Goal: Transaction & Acquisition: Purchase product/service

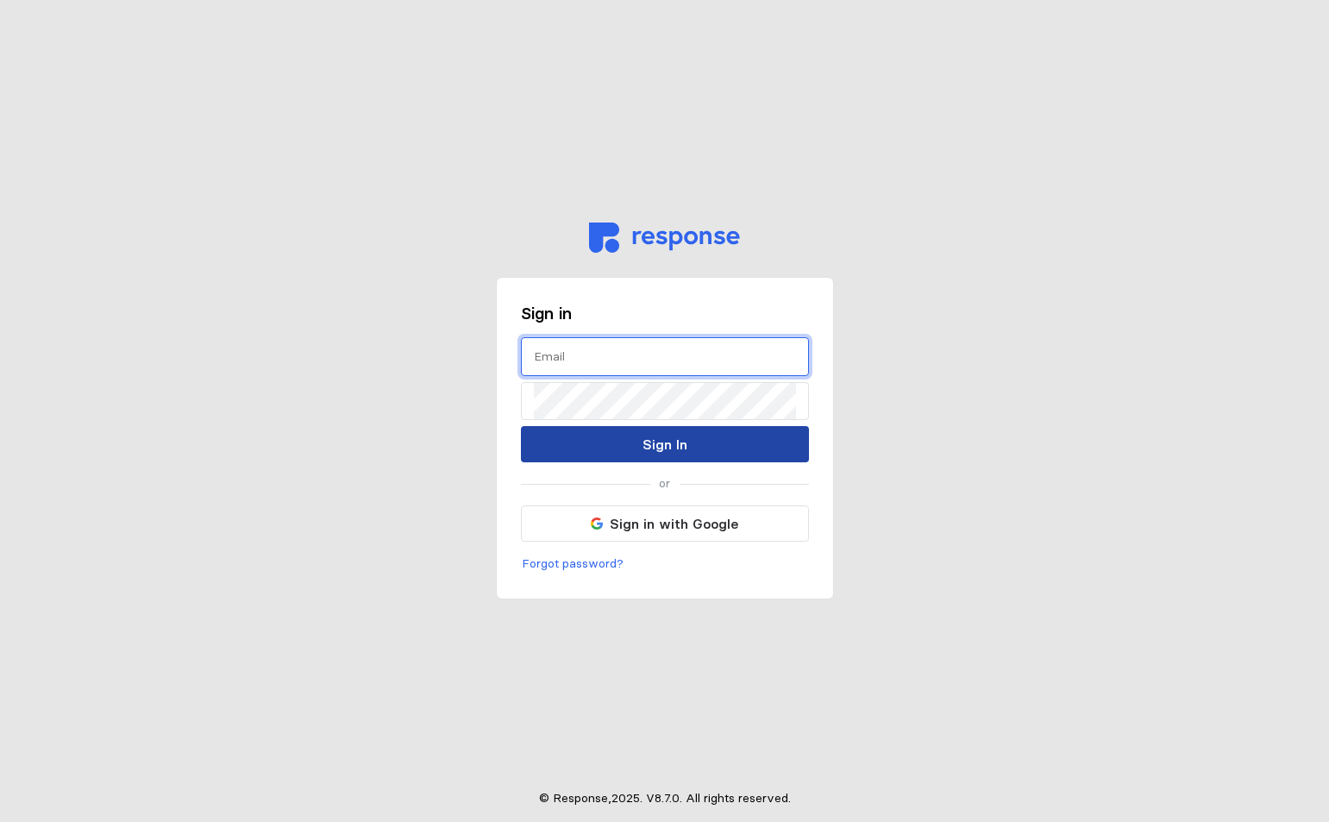
type input "[PERSON_NAME][EMAIL_ADDRESS][DOMAIN_NAME]"
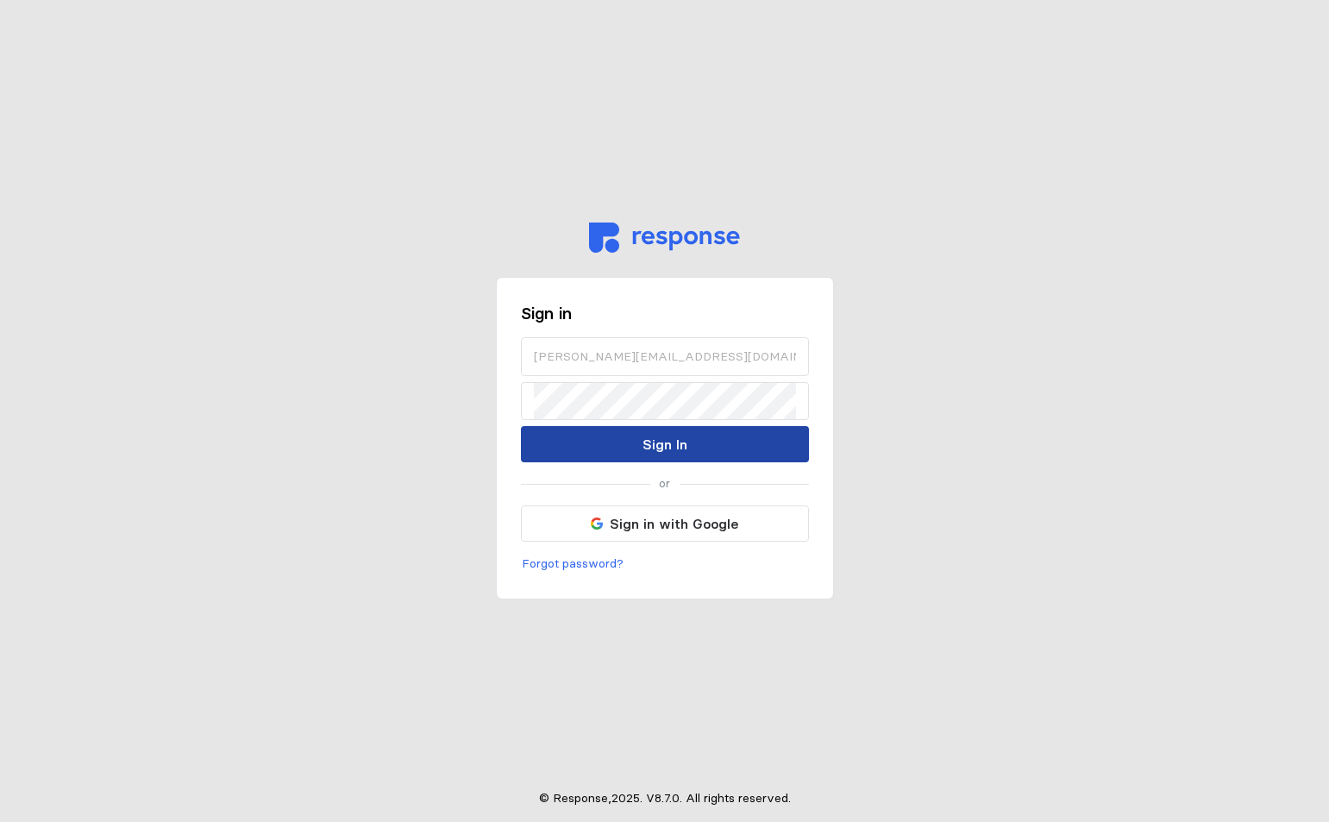
click at [630, 437] on button "Sign In" at bounding box center [665, 444] width 288 height 36
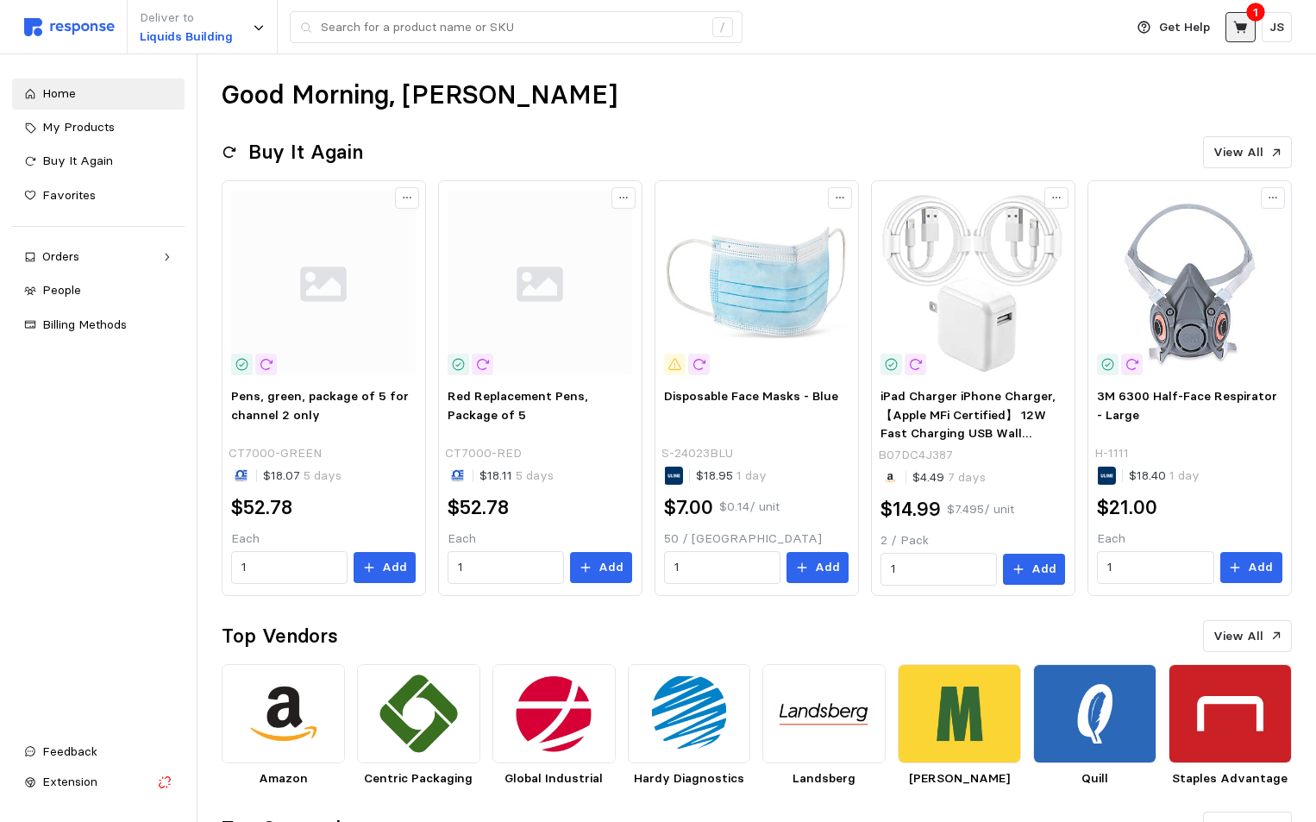
click at [1245, 31] on icon at bounding box center [1242, 28] width 16 height 16
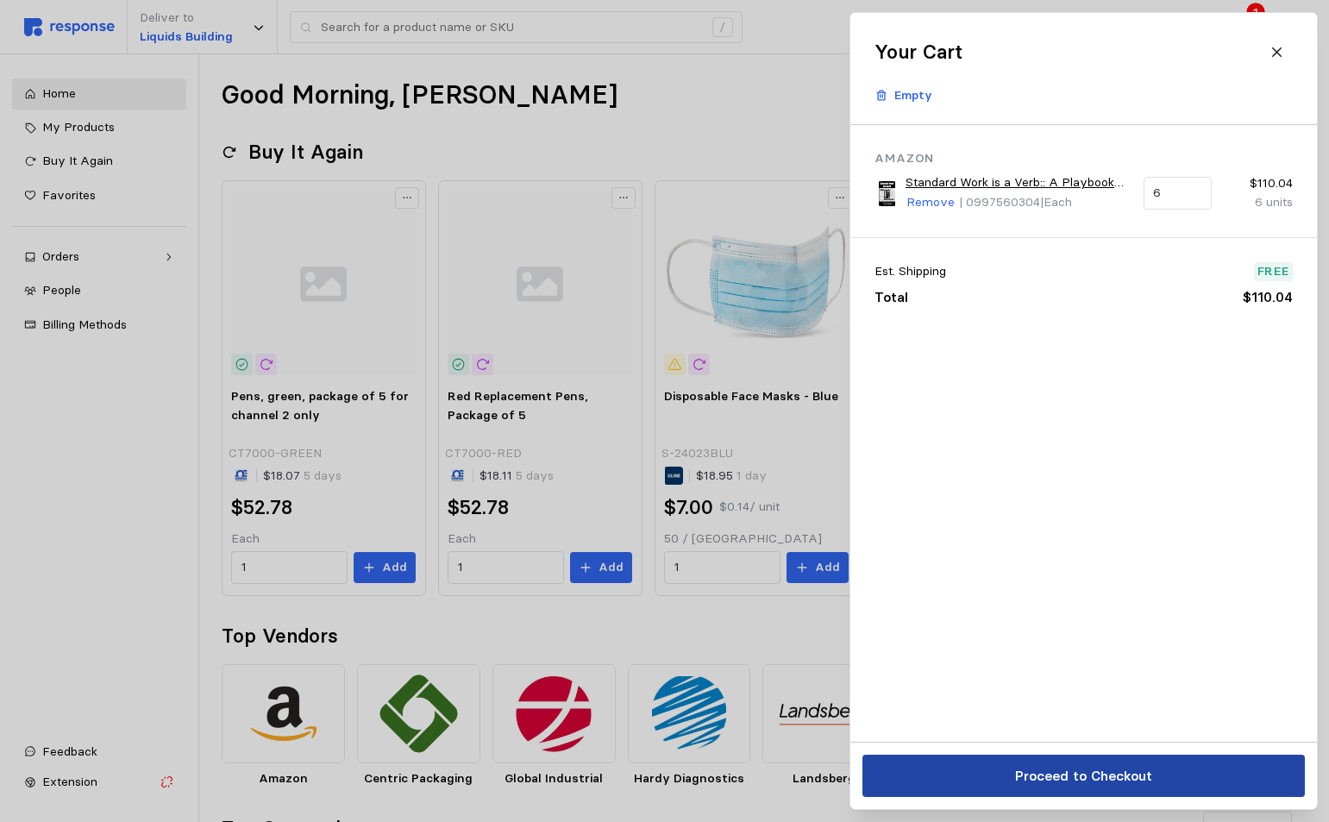
click at [1033, 786] on p "Proceed to Checkout" at bounding box center [1082, 776] width 137 height 22
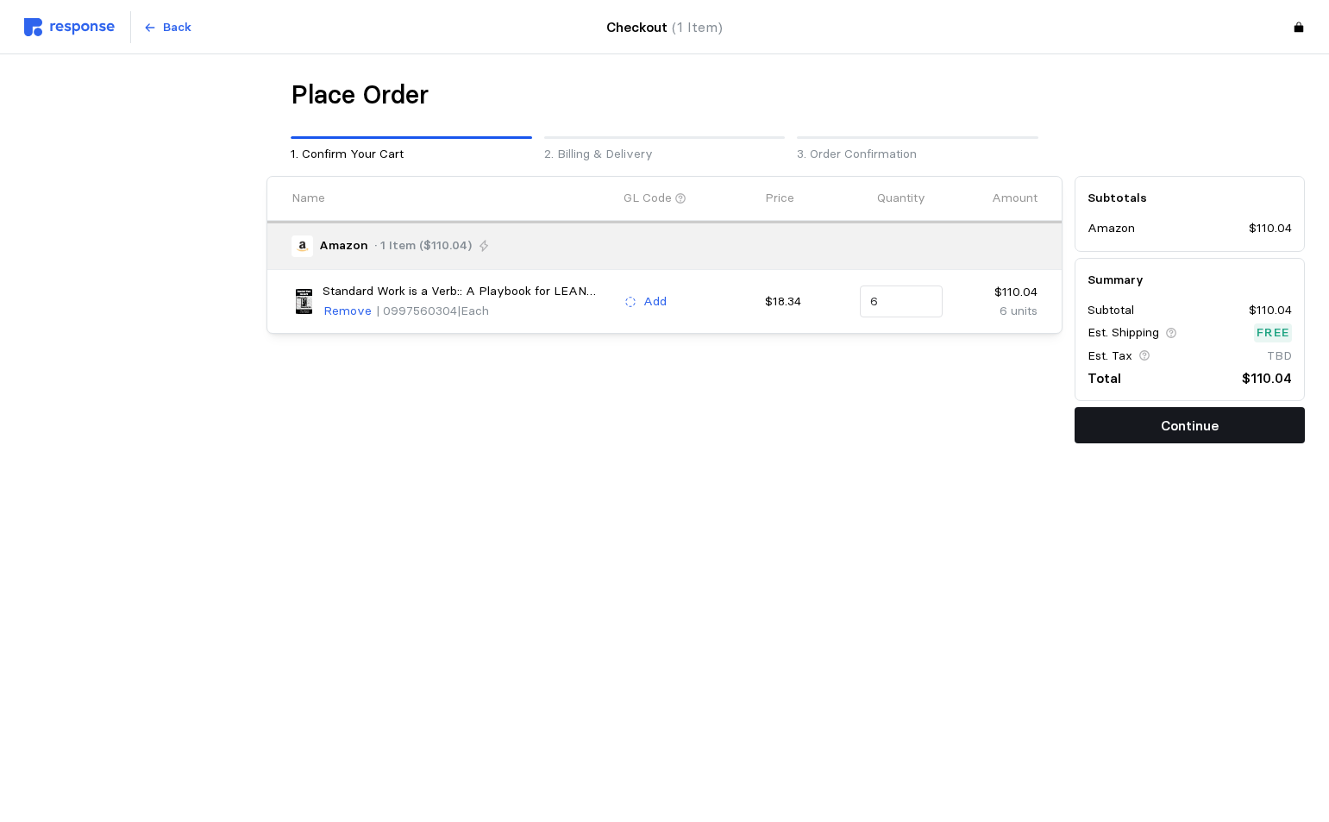
click at [1188, 426] on p "Continue" at bounding box center [1190, 426] width 58 height 22
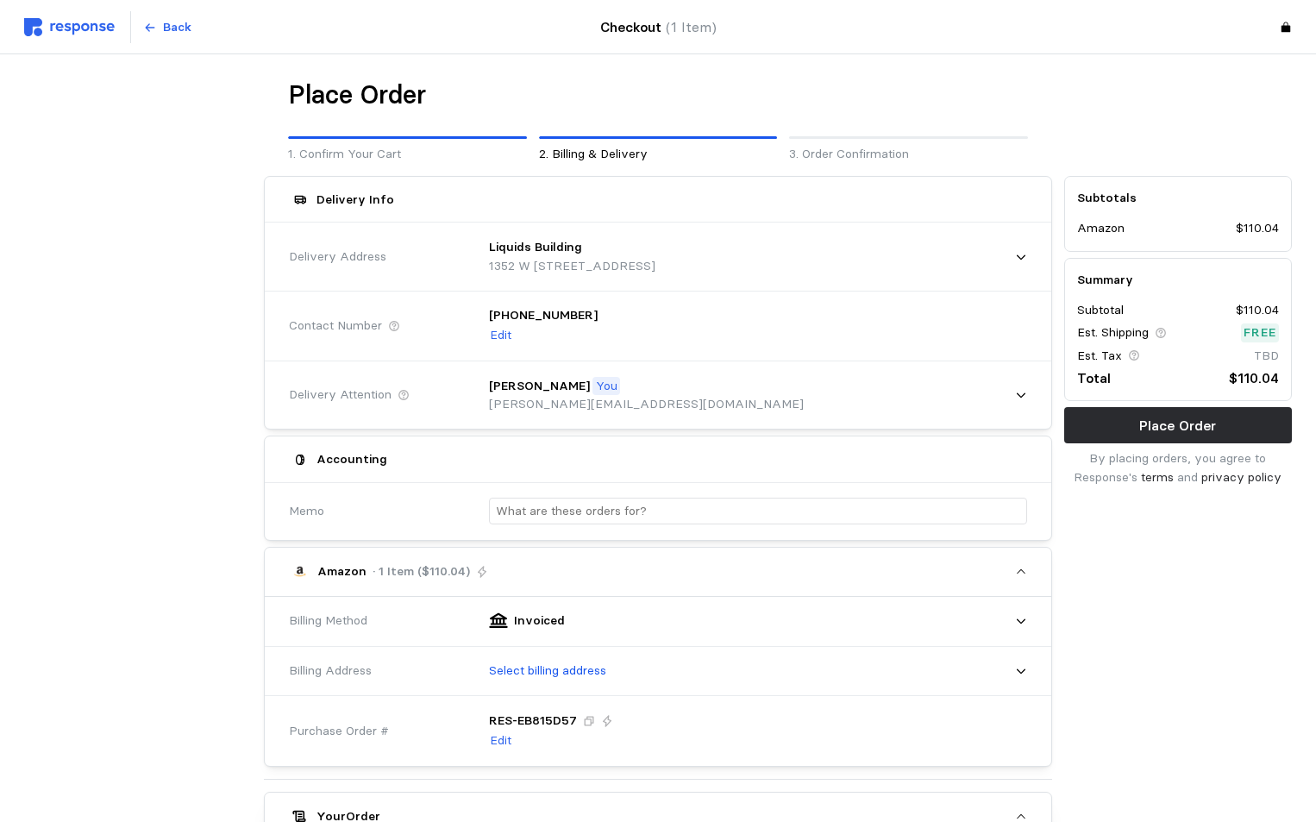
scroll to position [86, 0]
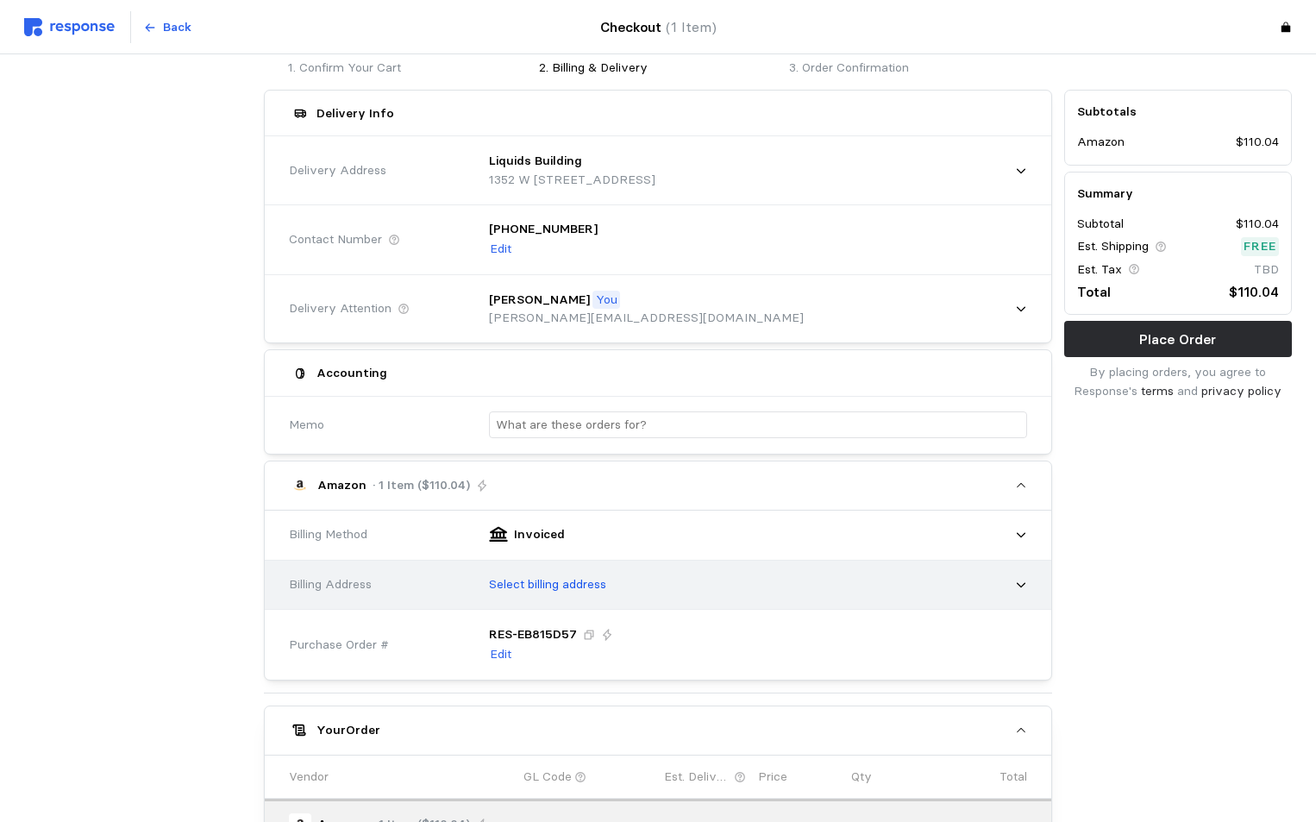
click at [586, 584] on p "Select billing address" at bounding box center [547, 584] width 117 height 19
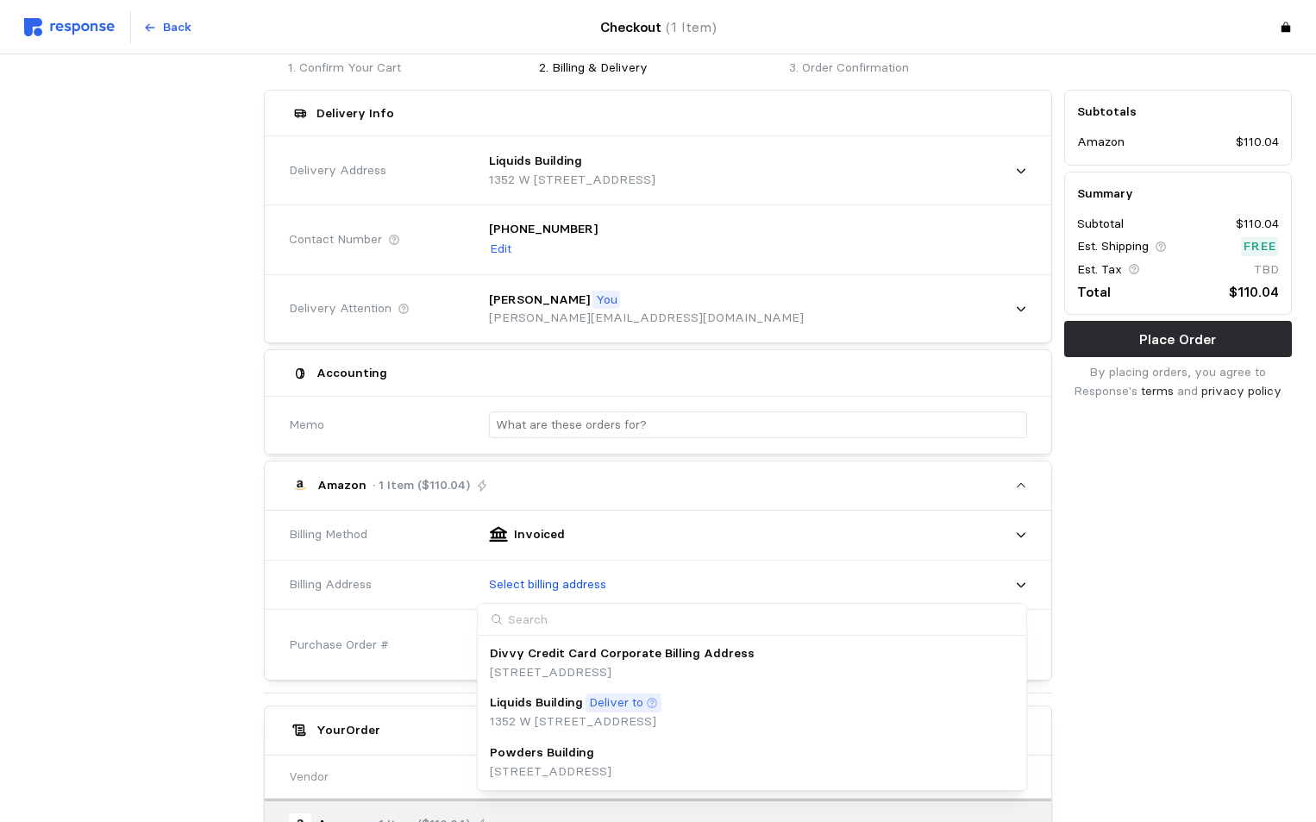
click at [570, 755] on p "Powders Building" at bounding box center [542, 753] width 104 height 19
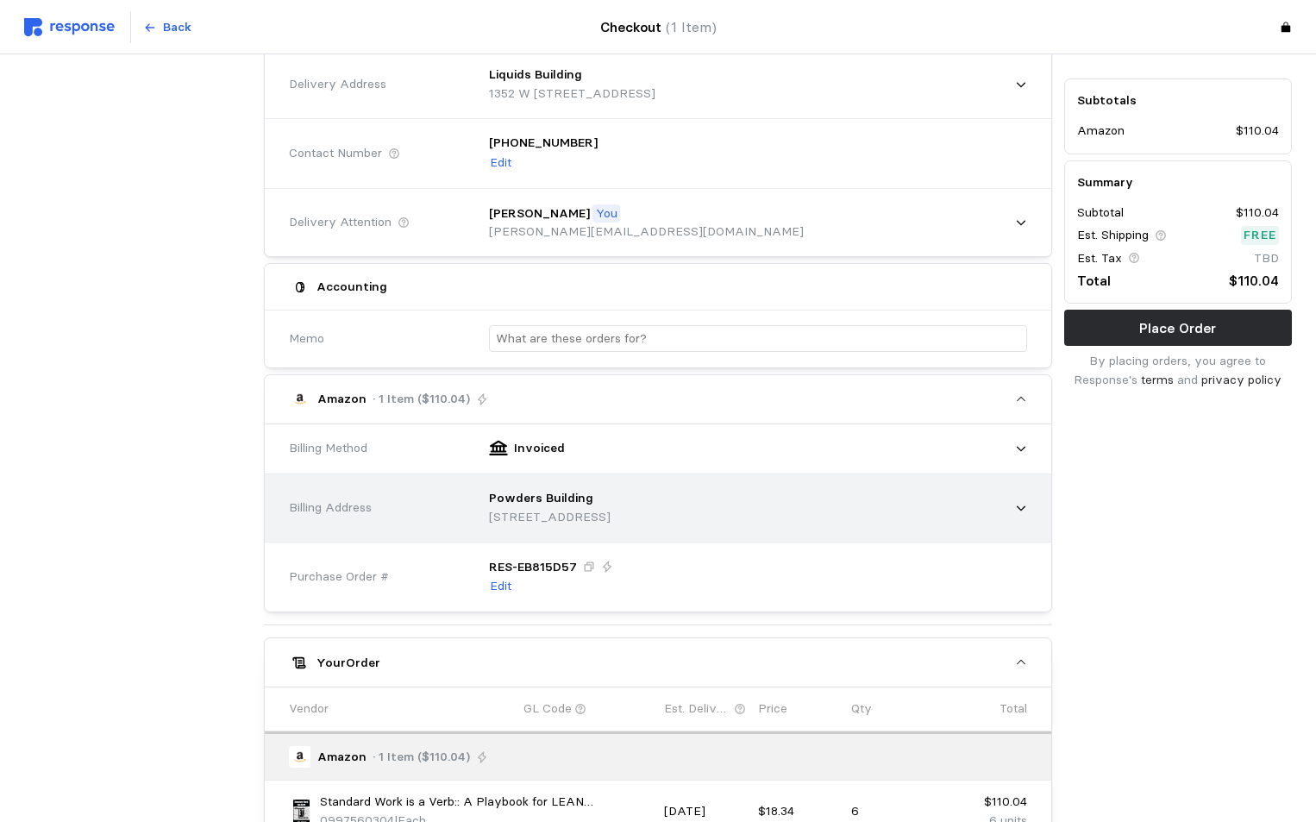
scroll to position [259, 0]
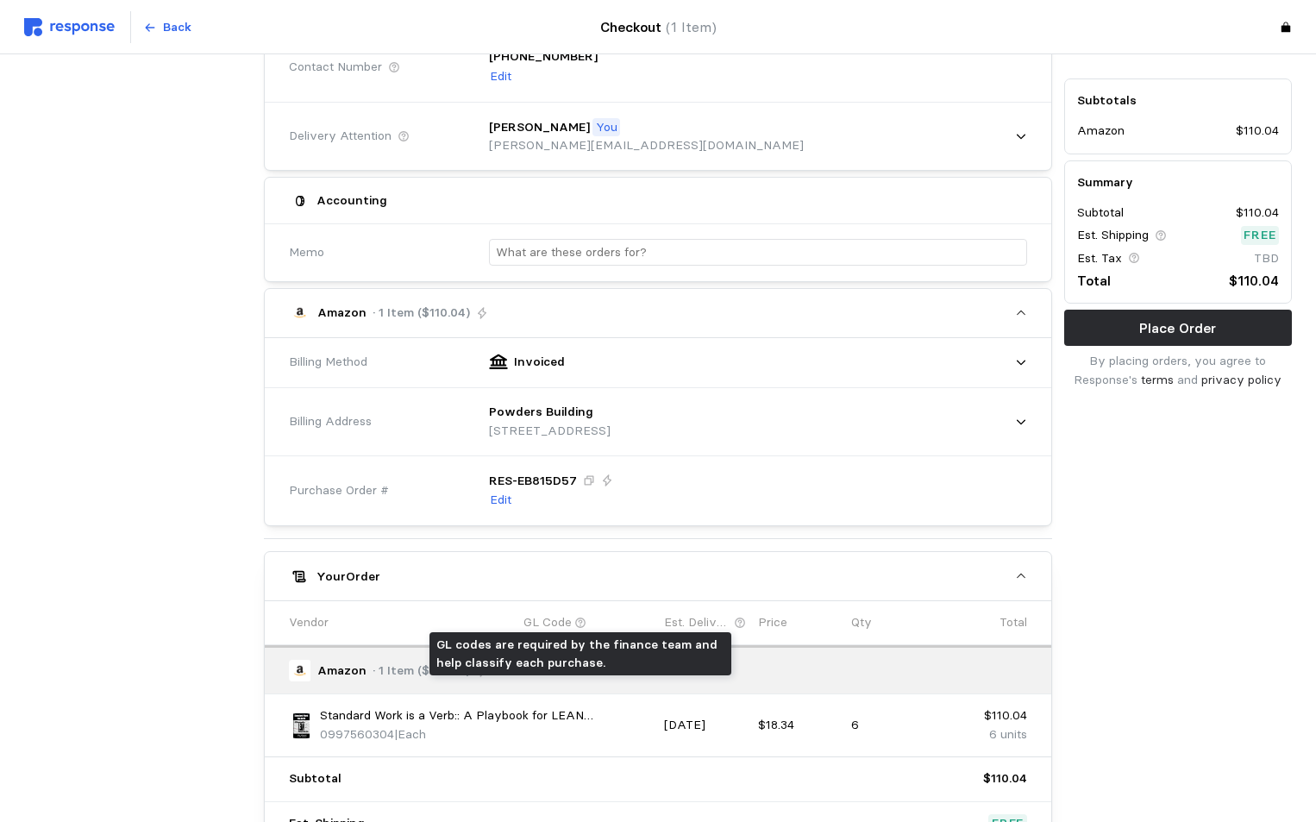
click at [580, 624] on icon at bounding box center [581, 623] width 12 height 12
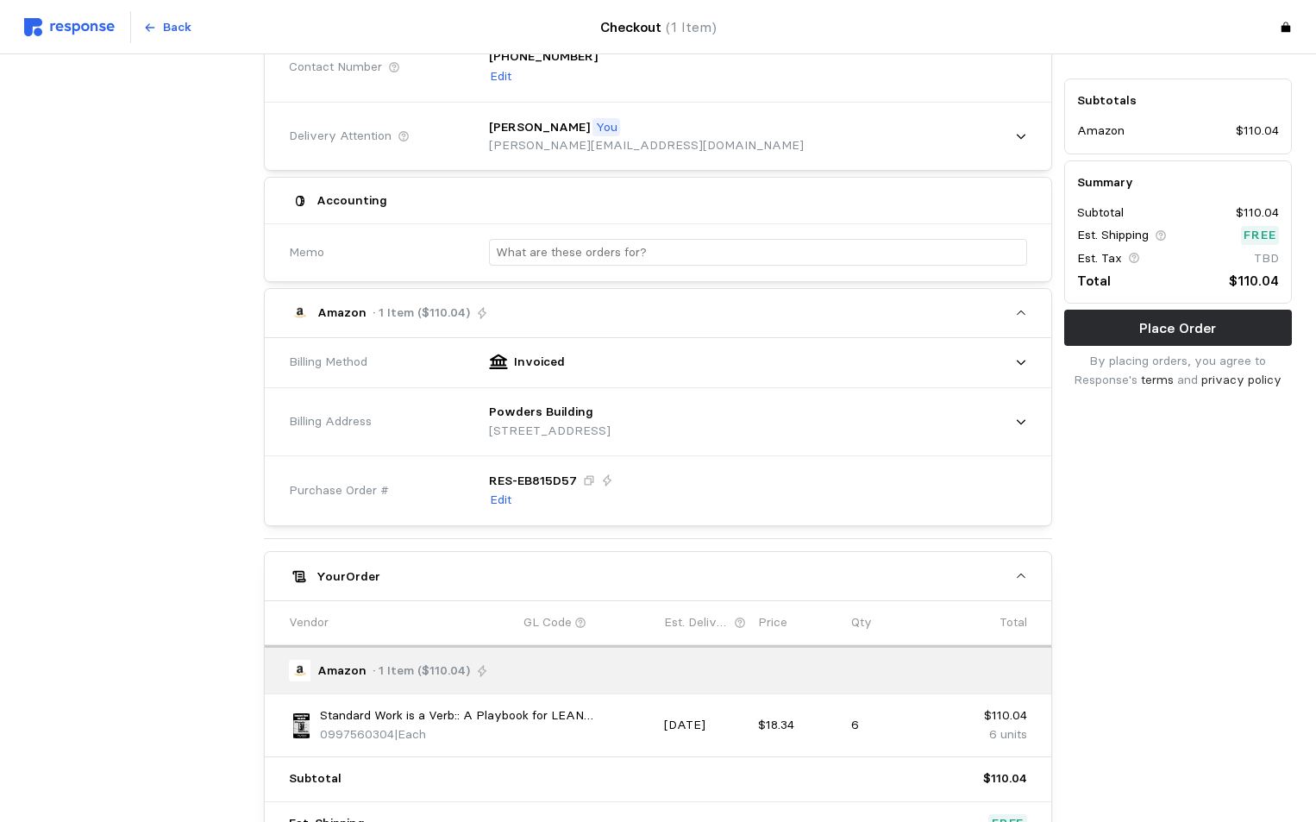
click at [559, 624] on p "GL Code" at bounding box center [548, 622] width 48 height 19
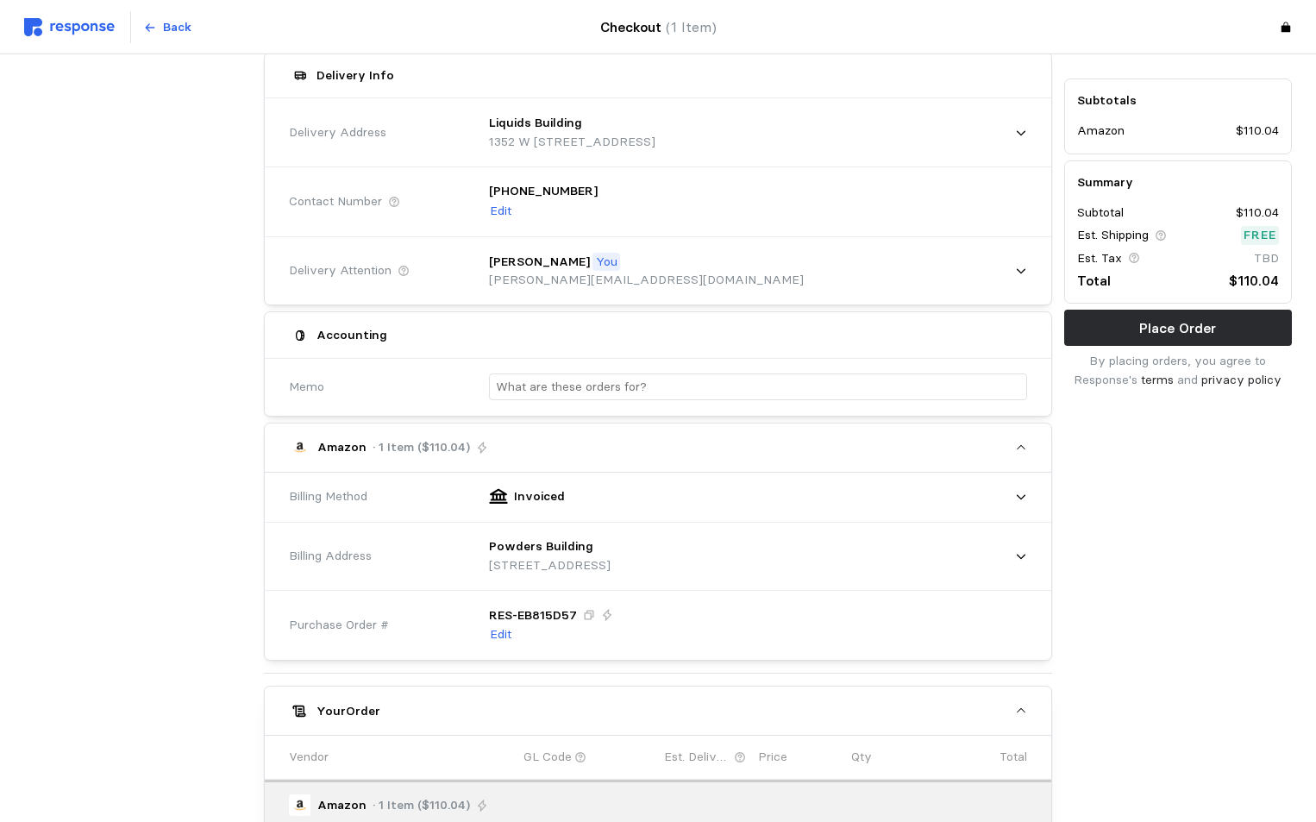
scroll to position [0, 0]
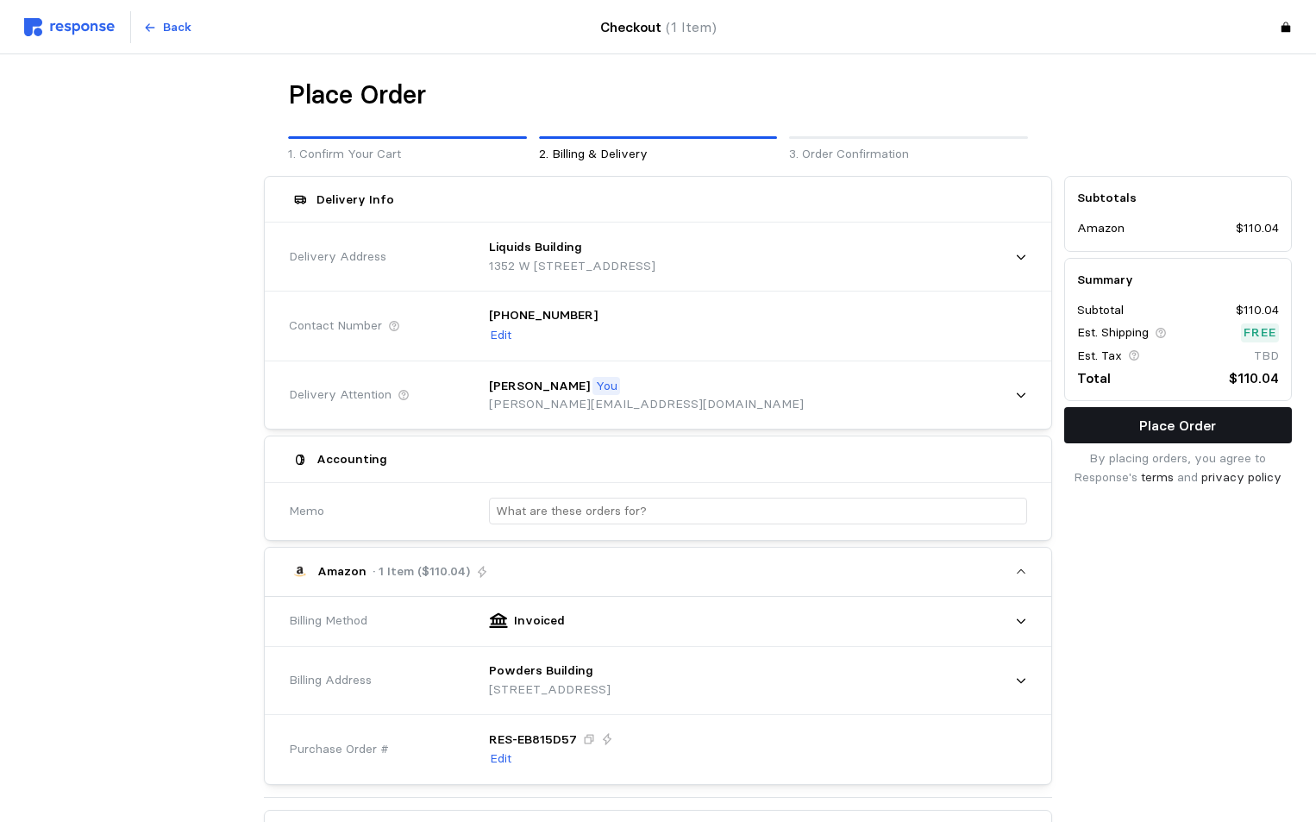
click at [1171, 428] on p "Place Order" at bounding box center [1178, 426] width 77 height 22
